Goal: Understand process/instructions: Learn how to perform a task or action

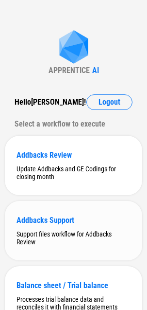
click at [68, 224] on div "Addbacks Support" at bounding box center [74, 220] width 114 height 9
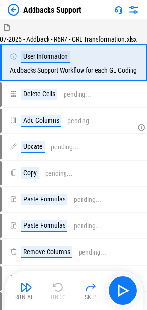
click at [24, 289] on img "button" at bounding box center [26, 287] width 12 height 12
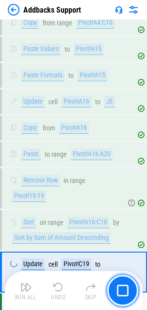
scroll to position [446, 0]
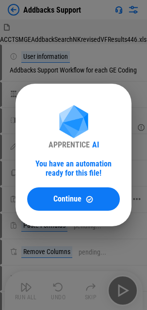
click at [55, 200] on span "Continue" at bounding box center [68, 199] width 28 height 8
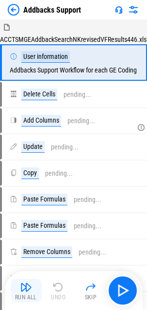
click at [28, 283] on img "button" at bounding box center [26, 287] width 12 height 12
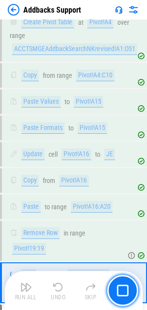
scroll to position [430, 0]
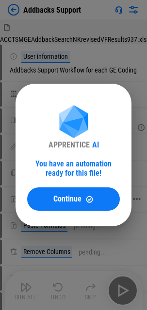
click at [73, 205] on button "Continue" at bounding box center [73, 198] width 93 height 23
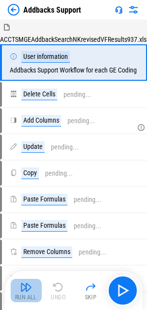
click at [22, 292] on img "button" at bounding box center [26, 287] width 12 height 12
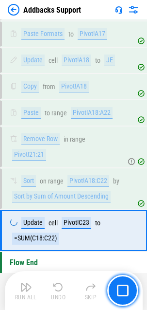
scroll to position [477, 0]
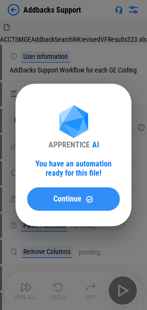
click at [66, 195] on span "Continue" at bounding box center [68, 199] width 28 height 8
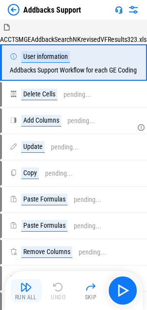
click at [30, 284] on img "button" at bounding box center [26, 287] width 12 height 12
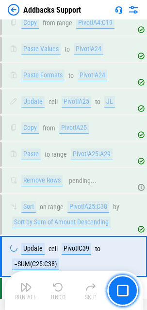
scroll to position [508, 0]
